Goal: Task Accomplishment & Management: Use online tool/utility

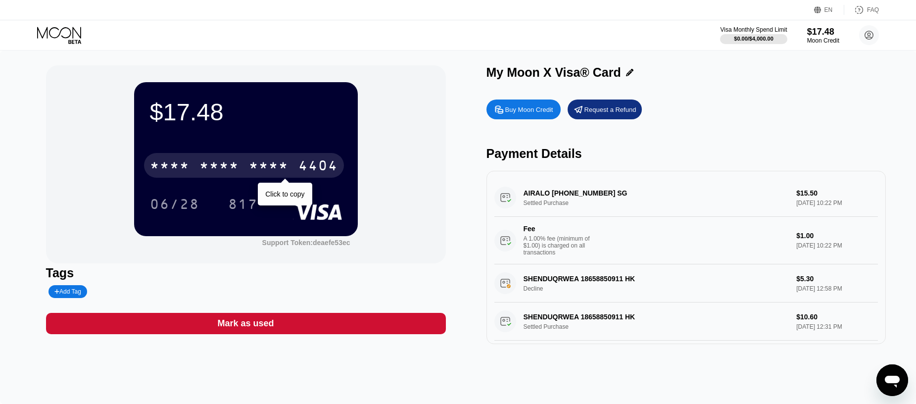
click at [276, 168] on div "* * * *" at bounding box center [269, 167] width 40 height 16
click at [193, 163] on div "[CREDIT_CARD_NUMBER]" at bounding box center [244, 165] width 200 height 25
click at [179, 167] on div "* * * *" at bounding box center [170, 167] width 40 height 16
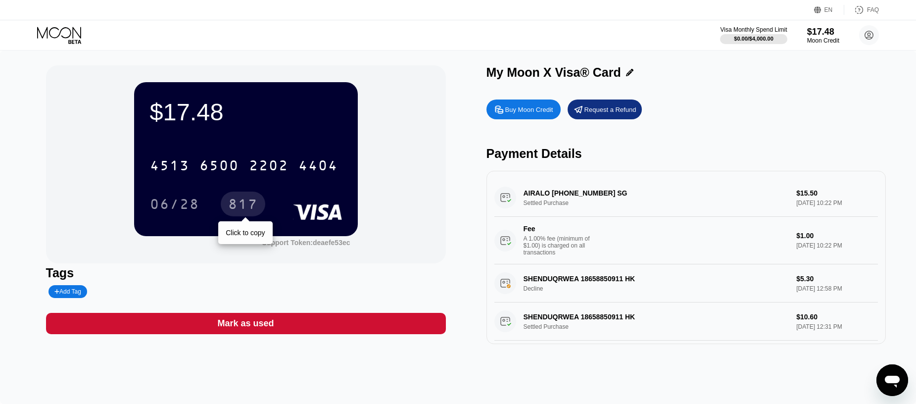
click at [242, 202] on div "817" at bounding box center [243, 206] width 30 height 16
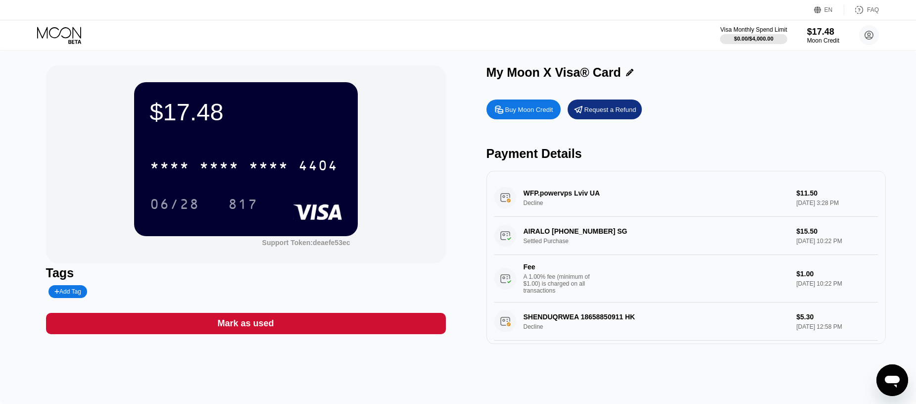
click at [184, 171] on div "* * * *" at bounding box center [170, 167] width 40 height 16
click at [243, 199] on div "817" at bounding box center [243, 204] width 45 height 25
